Goal: Information Seeking & Learning: Compare options

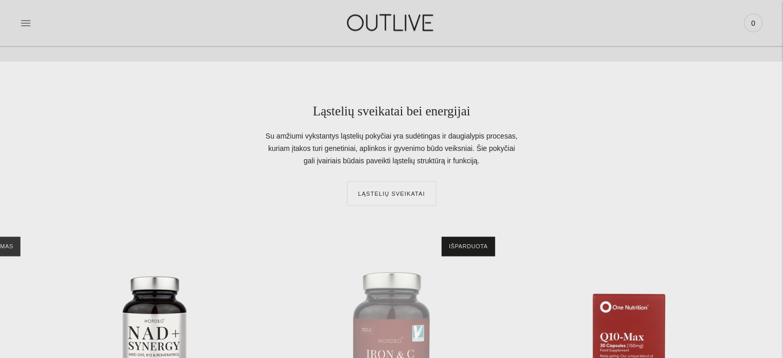
scroll to position [1904, 0]
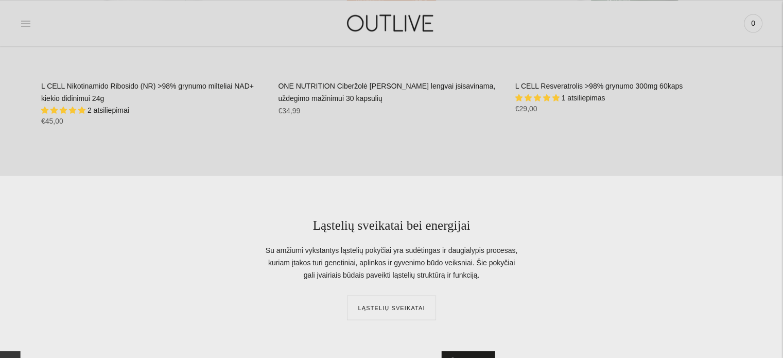
click at [22, 23] on icon at bounding box center [25, 23] width 9 height 5
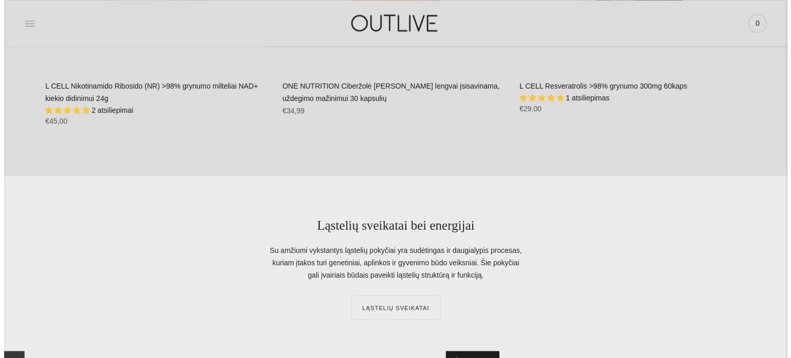
scroll to position [1916, 0]
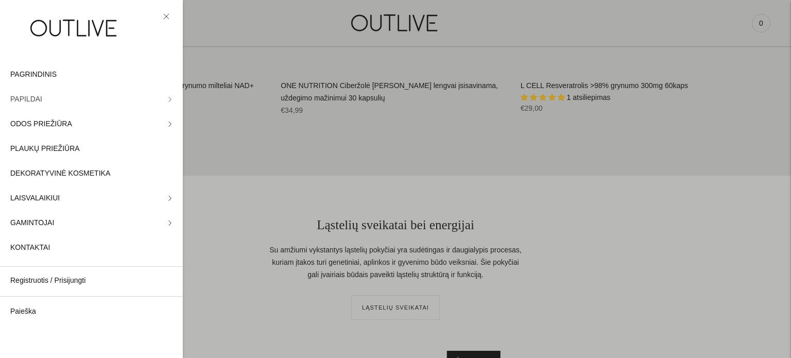
click at [80, 102] on link "PAPILDAI" at bounding box center [91, 99] width 183 height 25
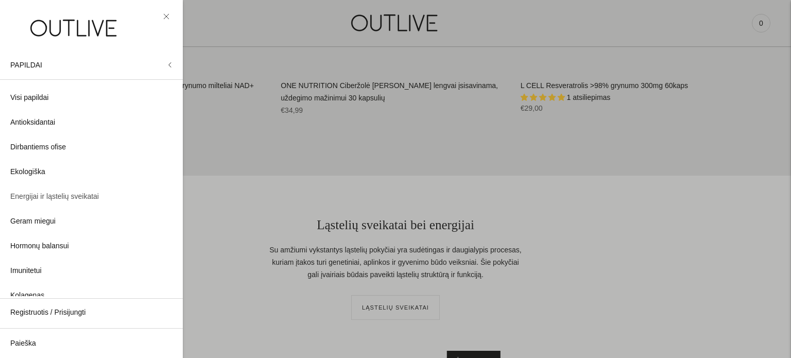
scroll to position [0, 0]
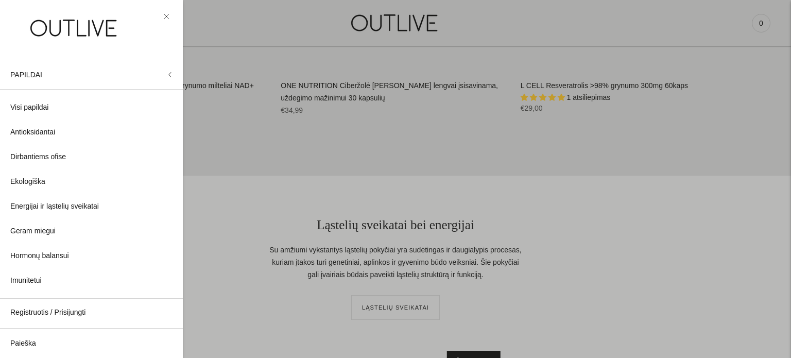
click at [161, 18] on link at bounding box center [166, 16] width 12 height 12
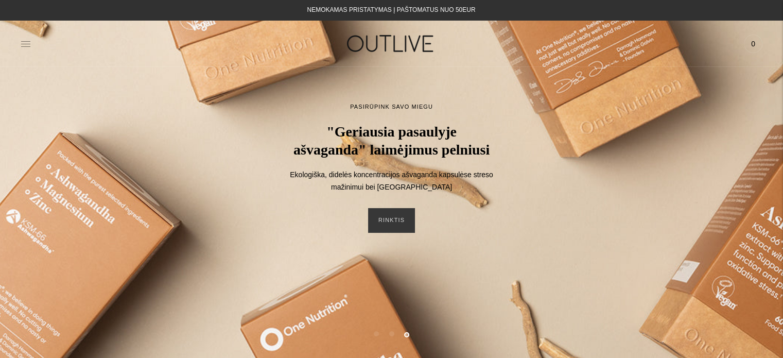
click at [22, 43] on icon at bounding box center [26, 44] width 10 height 10
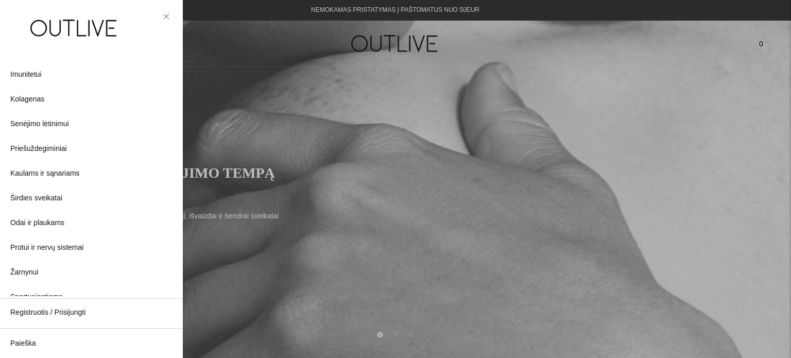
scroll to position [297, 0]
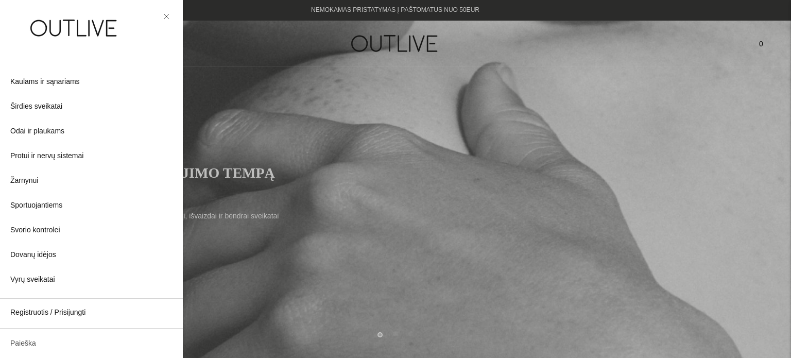
click at [21, 346] on link "Paieška" at bounding box center [91, 343] width 183 height 25
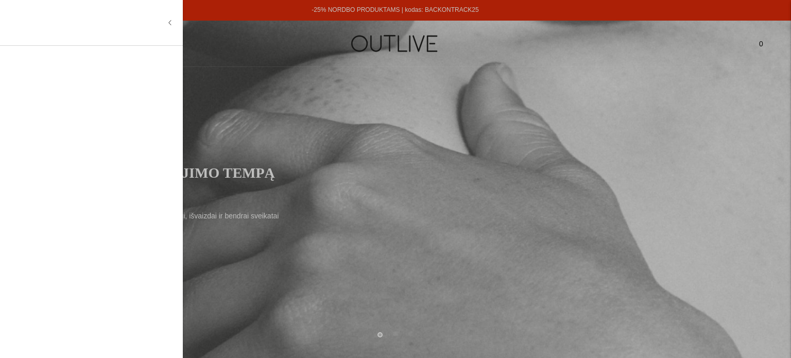
type input "*"
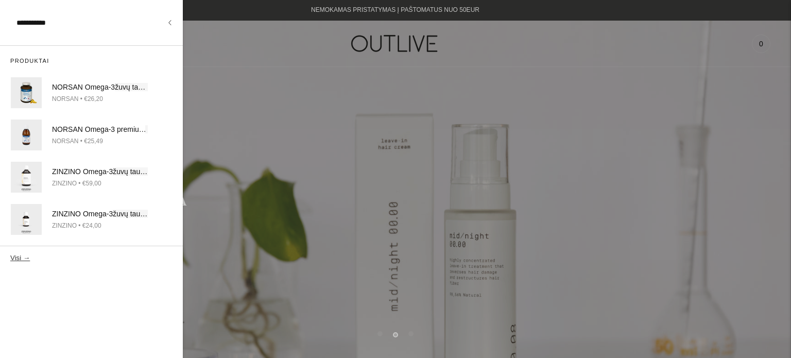
type input "**********"
click at [10, 254] on button "Visi →" at bounding box center [20, 258] width 20 height 8
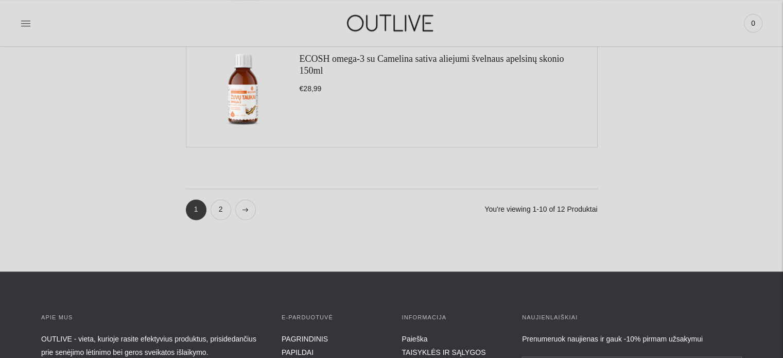
scroll to position [1287, 0]
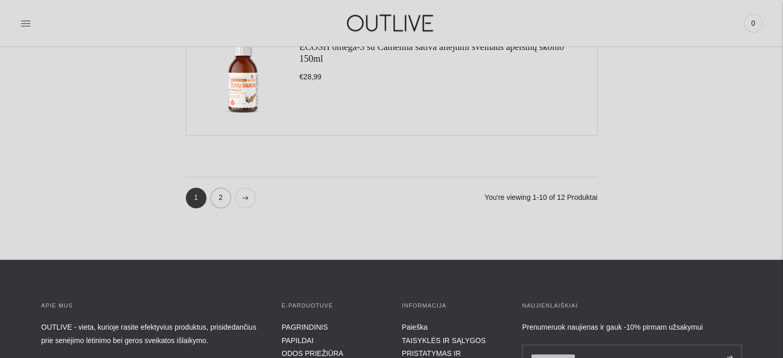
click at [224, 197] on link "2" at bounding box center [221, 197] width 21 height 21
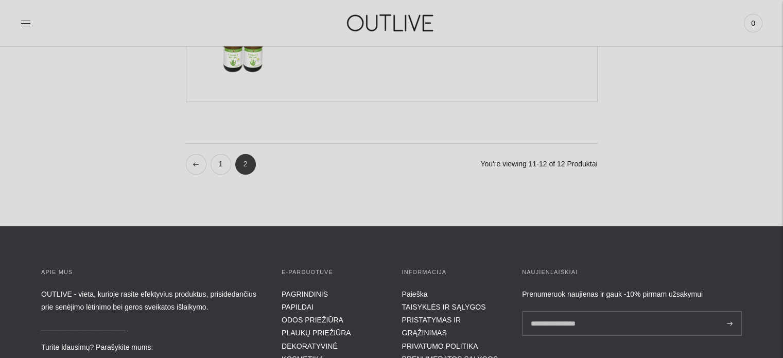
scroll to position [360, 0]
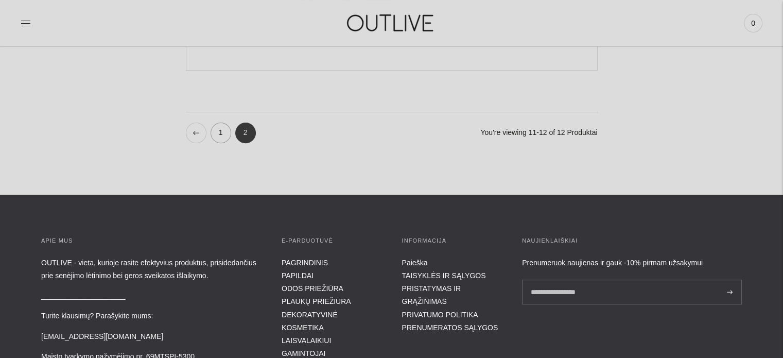
click at [219, 130] on link "1" at bounding box center [221, 132] width 21 height 21
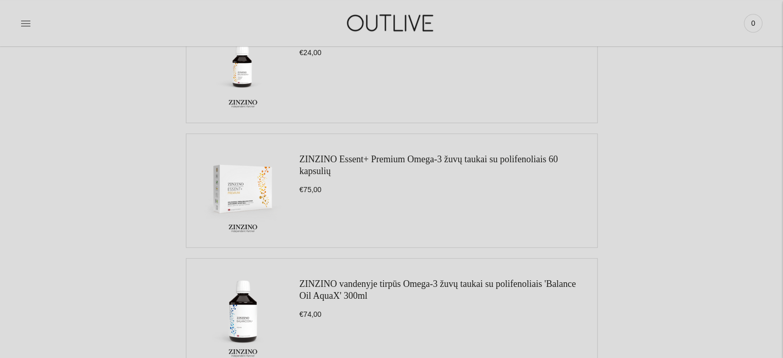
scroll to position [515, 0]
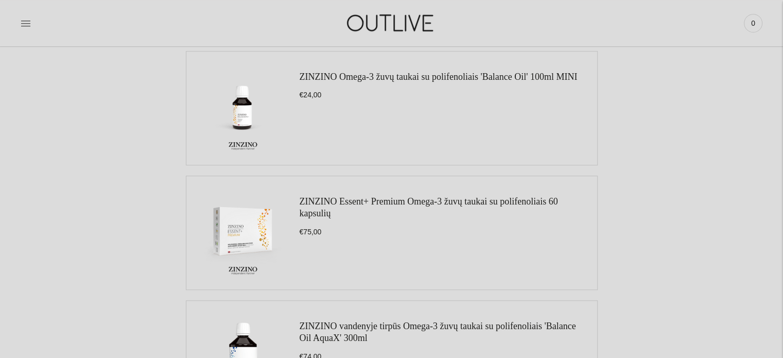
click at [332, 200] on link "ZINZINO Essent+ Premium Omega-3 žuvų taukai su polifenoliais 60 kapsulių" at bounding box center [429, 207] width 258 height 22
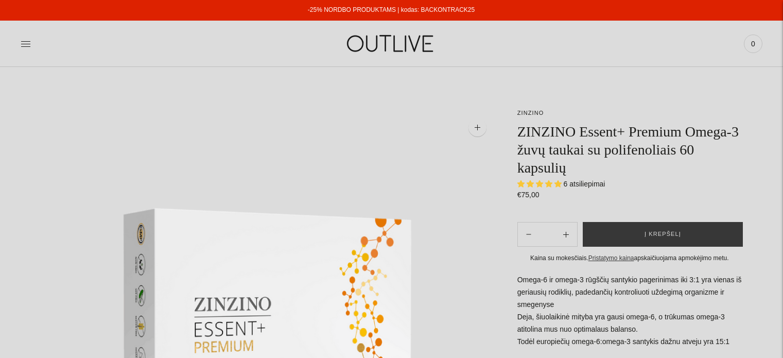
select select "**********"
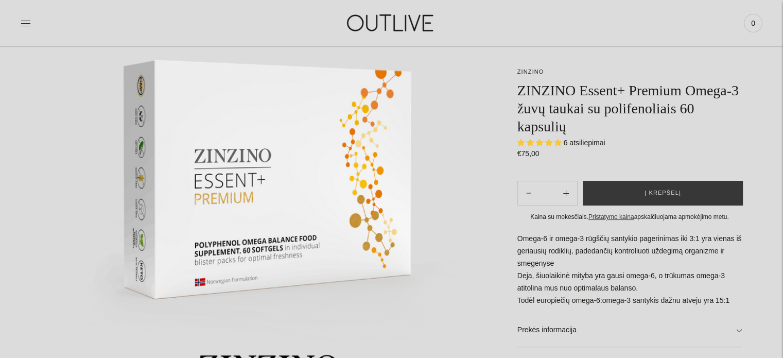
scroll to position [154, 0]
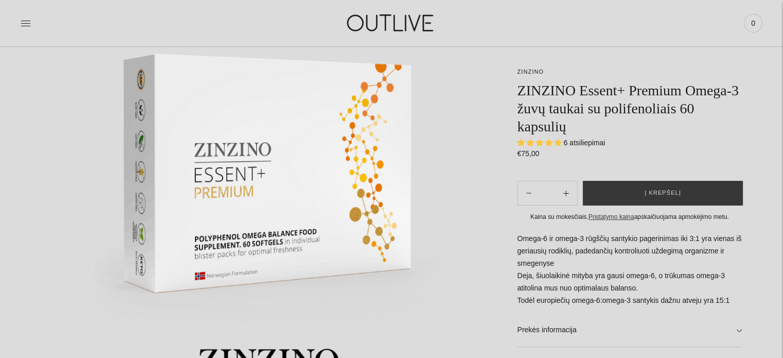
click at [588, 143] on span "6 atsiliepimai" at bounding box center [585, 142] width 42 height 8
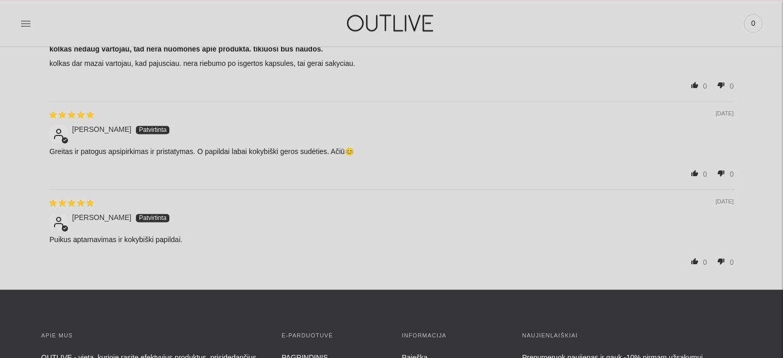
scroll to position [1544, 0]
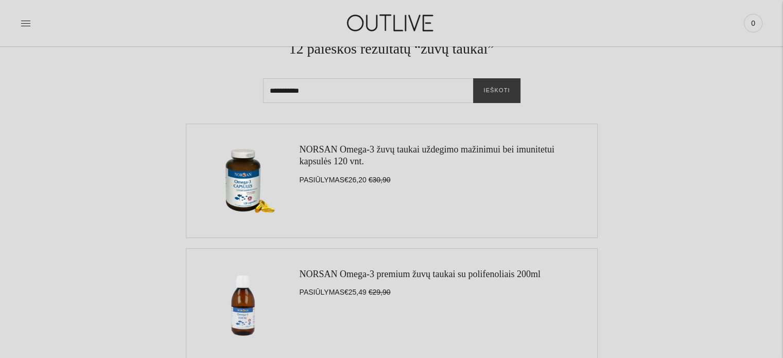
scroll to position [51, 0]
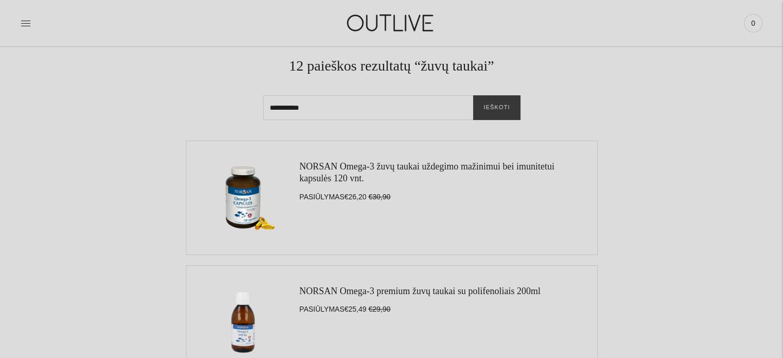
click at [318, 176] on link "NORSAN Omega-3 žuvų taukai uždegimo mažinimui bei imunitetui kapsulės 120 vnt." at bounding box center [427, 172] width 255 height 22
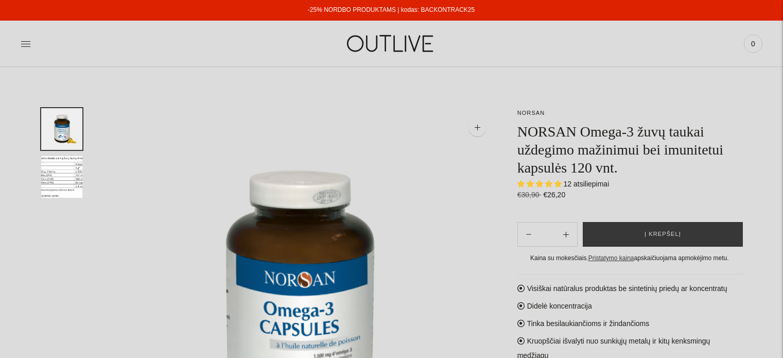
select select "**********"
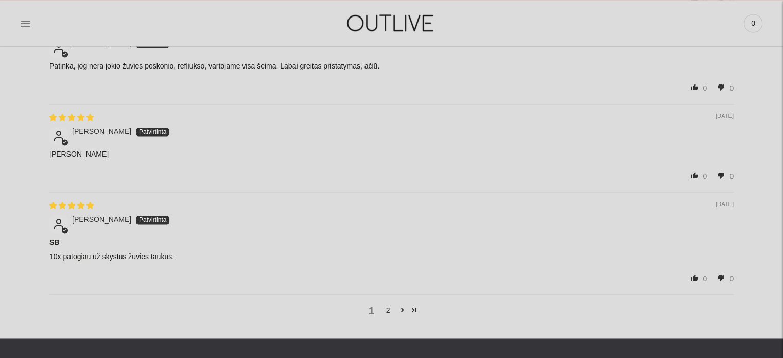
scroll to position [1596, 0]
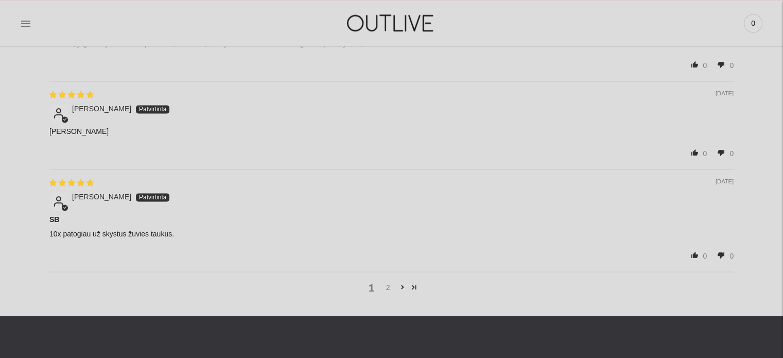
click at [389, 284] on link "2" at bounding box center [388, 287] width 16 height 11
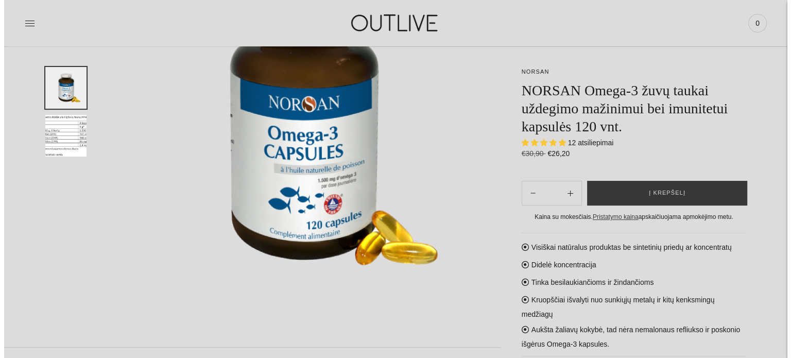
scroll to position [0, 0]
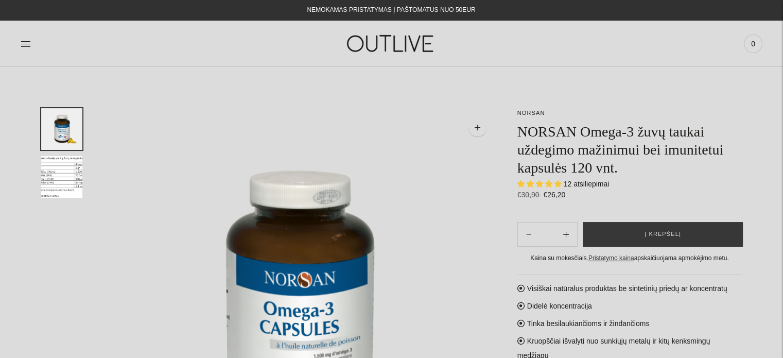
click at [59, 176] on img "Translation missing: en.general.accessibility.image_thumbail" at bounding box center [61, 177] width 41 height 42
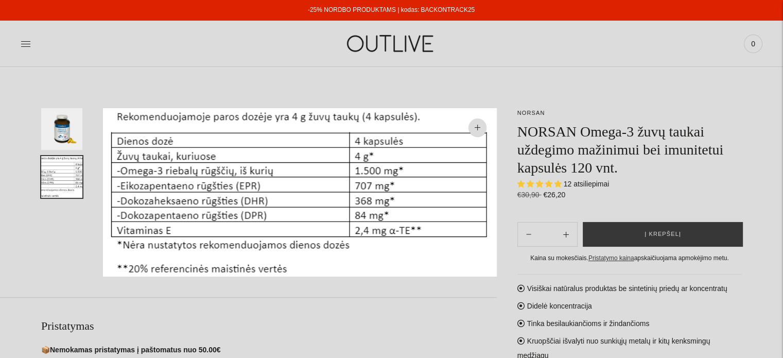
drag, startPoint x: 27, startPoint y: 47, endPoint x: 21, endPoint y: 53, distance: 8.0
click at [26, 47] on icon at bounding box center [26, 44] width 10 height 10
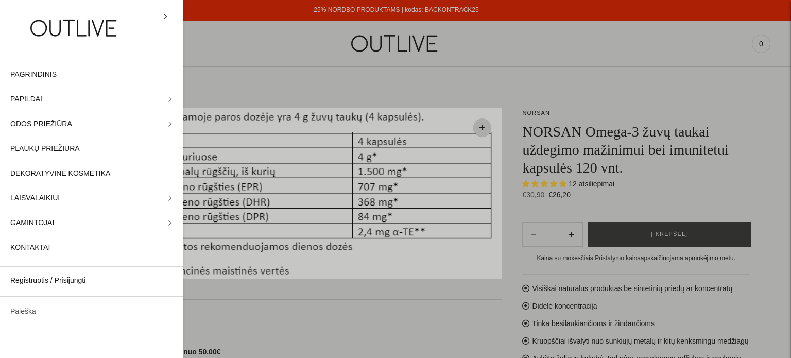
click at [21, 315] on link "Paieška" at bounding box center [91, 311] width 183 height 25
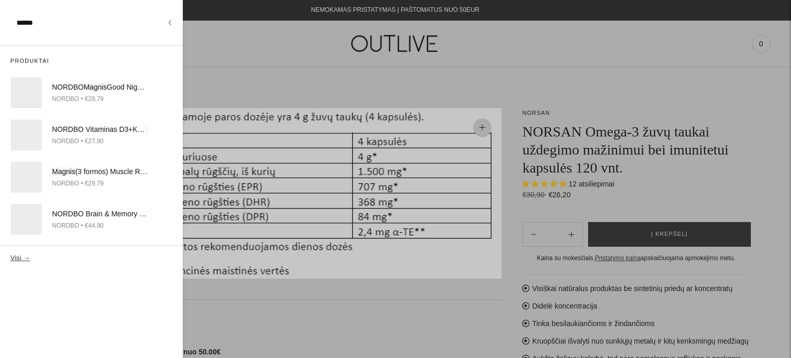
type input "******"
click at [10, 254] on button "Visi →" at bounding box center [20, 258] width 20 height 8
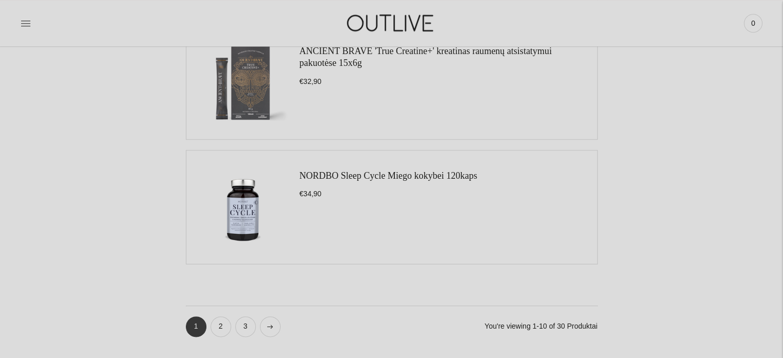
scroll to position [1184, 0]
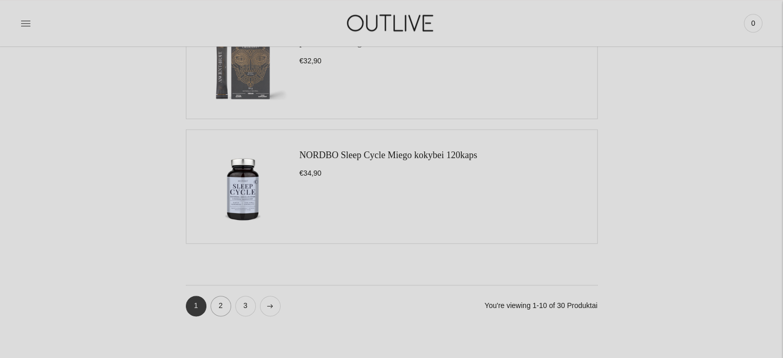
click at [219, 303] on link "2" at bounding box center [221, 305] width 21 height 21
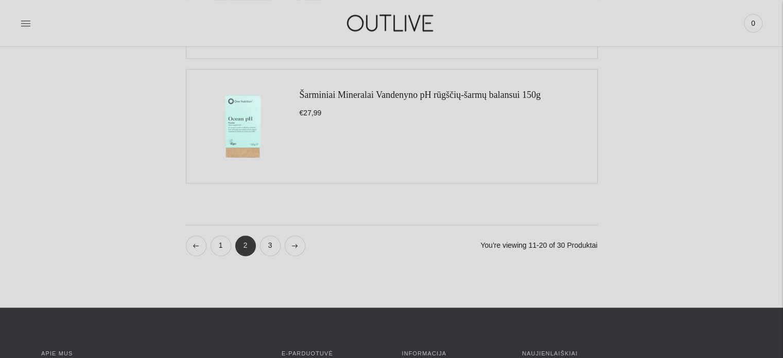
scroll to position [1287, 0]
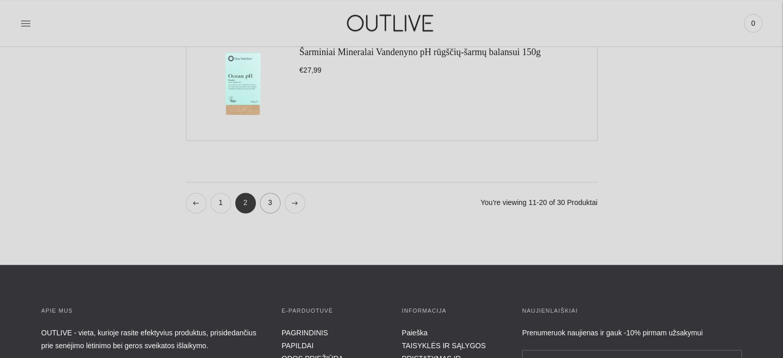
click at [268, 202] on link "3" at bounding box center [270, 202] width 21 height 21
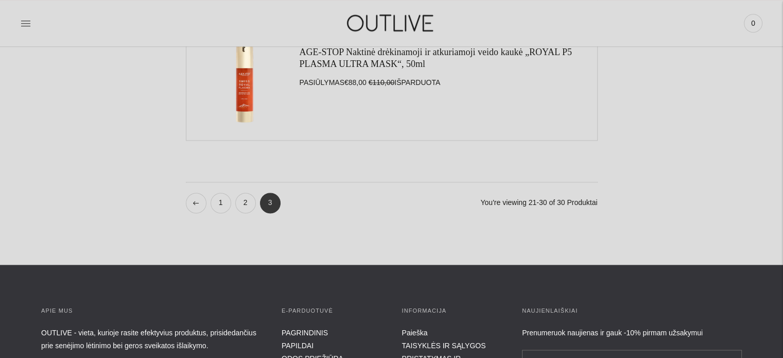
scroll to position [1338, 0]
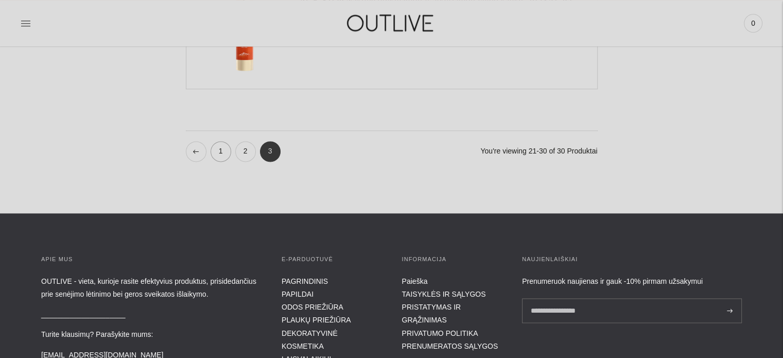
click at [214, 150] on link "1" at bounding box center [221, 151] width 21 height 21
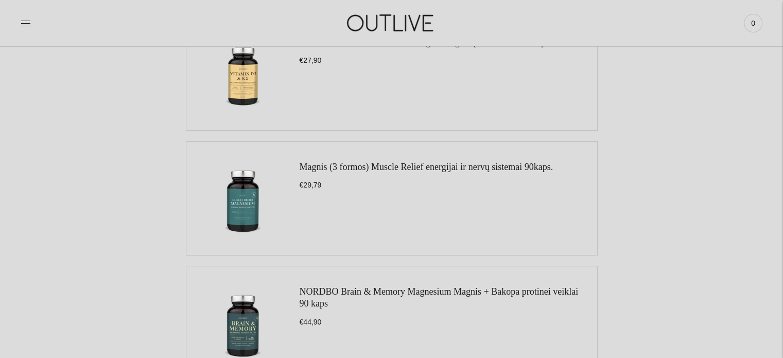
scroll to position [309, 0]
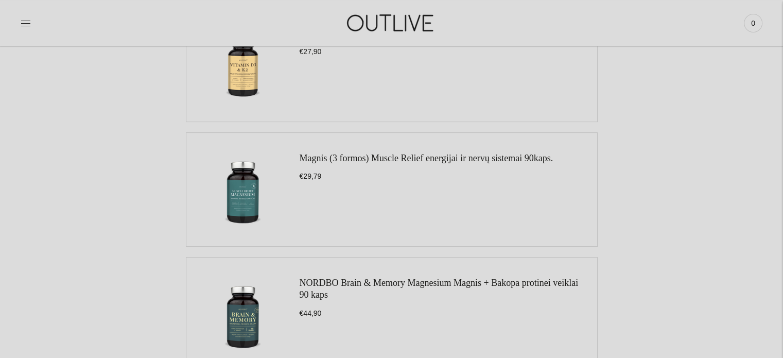
click at [360, 160] on link "Magnis (3 formos) Muscle Relief energijai ir nervų sistemai 90kaps." at bounding box center [427, 158] width 254 height 10
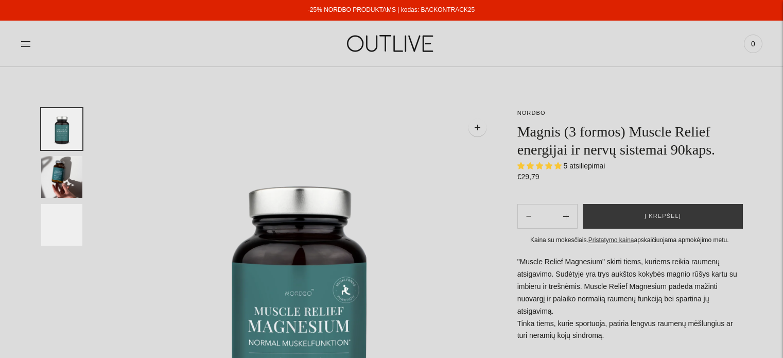
select select "**********"
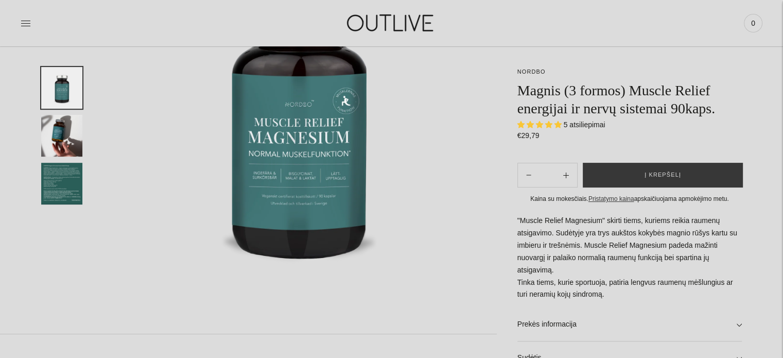
scroll to position [206, 0]
